Goal: Information Seeking & Learning: Learn about a topic

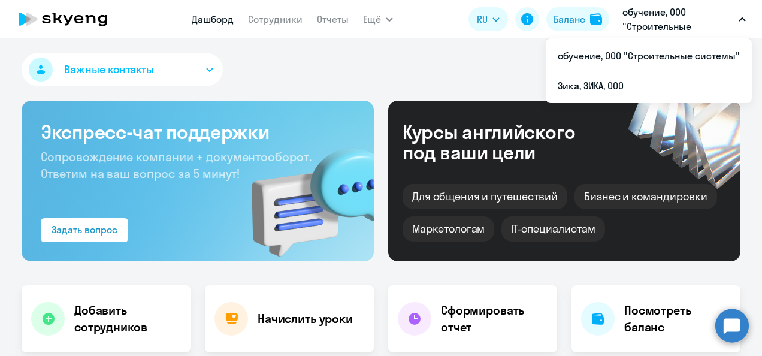
select select "30"
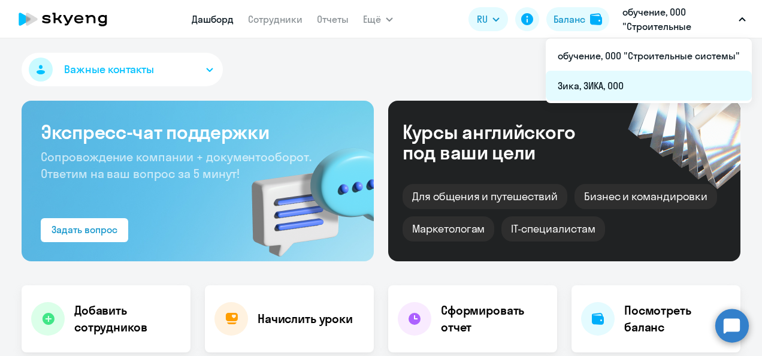
click at [611, 86] on li "Зика, ЗИКА, ООО" at bounding box center [649, 86] width 206 height 30
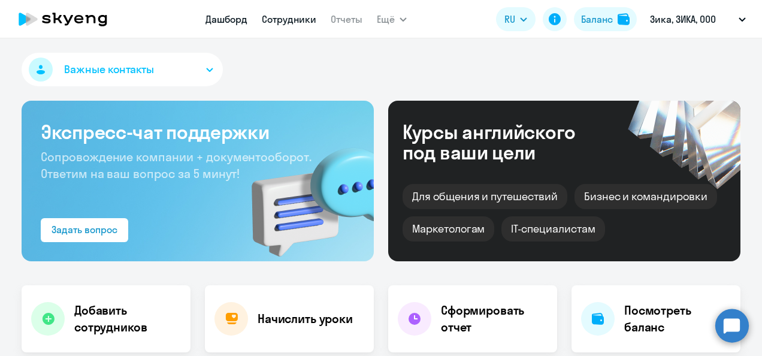
click at [273, 18] on link "Сотрудники" at bounding box center [289, 19] width 55 height 12
select select "30"
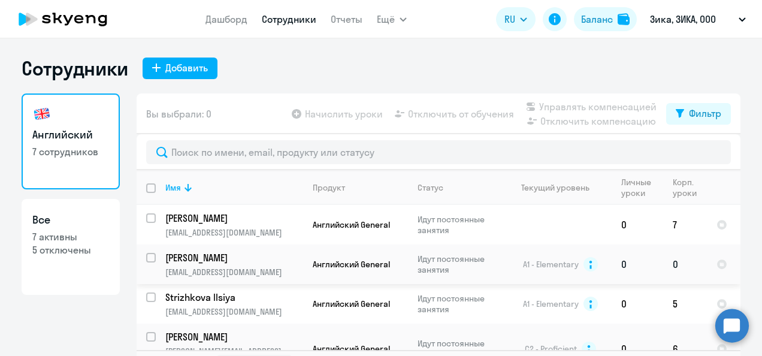
click at [199, 256] on p "[PERSON_NAME]" at bounding box center [232, 257] width 135 height 13
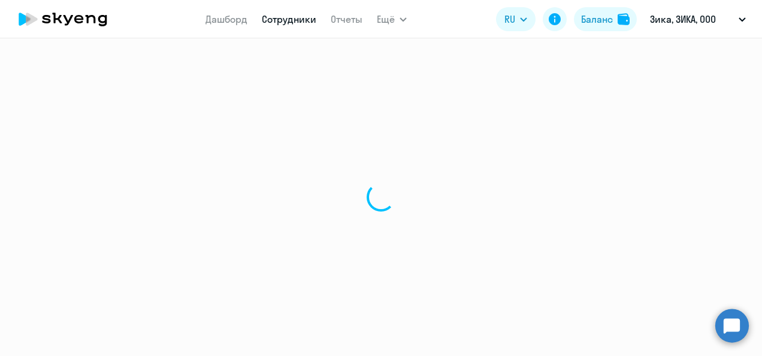
select select "english"
